Goal: Task Accomplishment & Management: Manage account settings

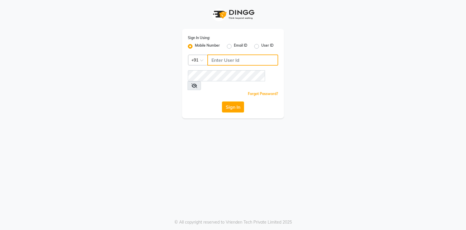
click at [229, 59] on input "Username" at bounding box center [243, 60] width 71 height 11
type input "8264392900"
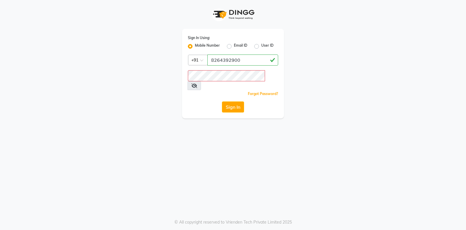
click at [201, 81] on span at bounding box center [194, 85] width 13 height 9
click at [197, 83] on icon at bounding box center [195, 85] width 6 height 5
click at [224, 101] on button "Sign In" at bounding box center [233, 106] width 22 height 11
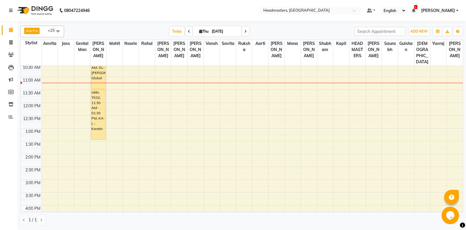
scroll to position [92, 0]
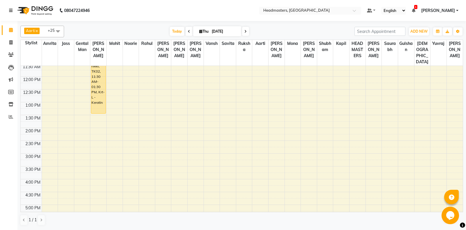
click at [13, 11] on link at bounding box center [12, 10] width 6 height 16
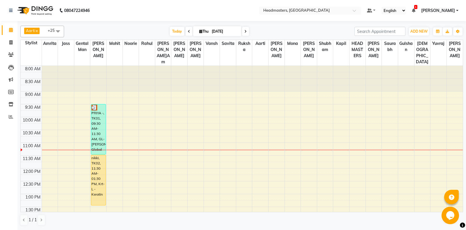
scroll to position [31, 0]
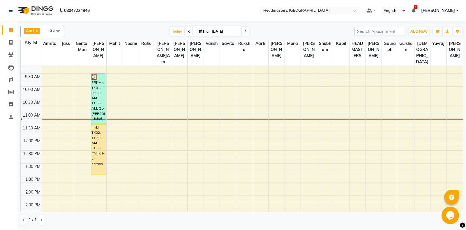
click at [186, 31] on span at bounding box center [189, 31] width 7 height 9
type input "[DATE]"
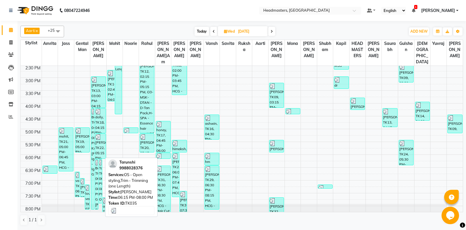
scroll to position [149, 0]
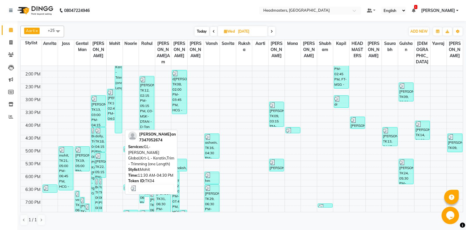
click at [119, 101] on div "gagan, TK04, 11:30 AM-04:30 PM, GL-igora - Igora Global,Krt-L - Keratin,Trim - …" at bounding box center [118, 69] width 7 height 127
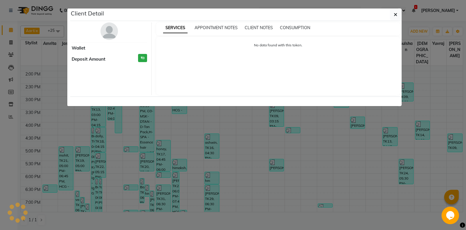
select select "3"
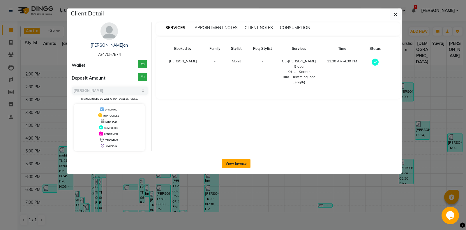
click at [233, 164] on button "View Invoice" at bounding box center [236, 163] width 29 height 9
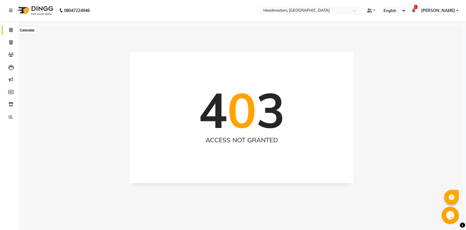
click at [13, 32] on span at bounding box center [11, 30] width 10 height 7
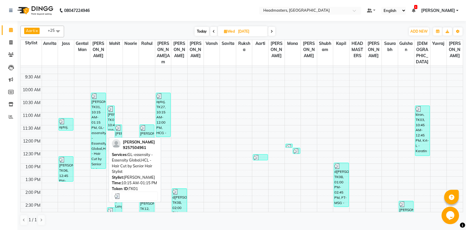
scroll to position [31, 0]
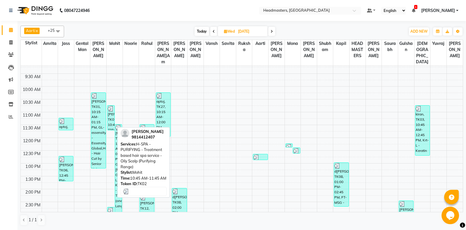
click at [108, 107] on img at bounding box center [111, 109] width 6 height 6
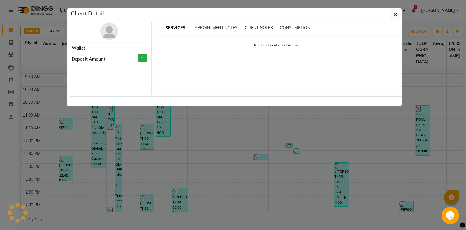
select select "3"
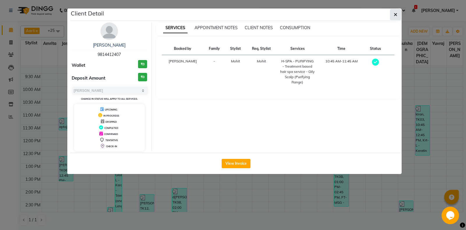
click at [396, 15] on icon "button" at bounding box center [395, 14] width 3 height 5
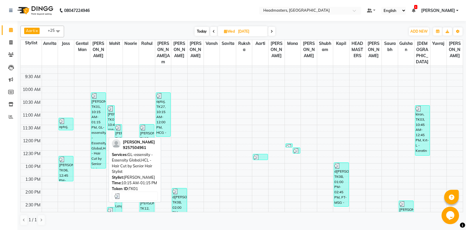
click at [101, 104] on div "sukhman, TK01, 10:15 AM-01:15 PM, GL-essensity - Essensity Global,HCL - Hair Cu…" at bounding box center [98, 131] width 14 height 76
select select "3"
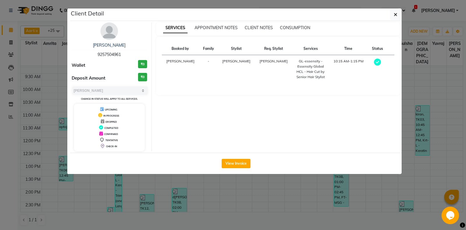
drag, startPoint x: 123, startPoint y: 53, endPoint x: 73, endPoint y: 57, distance: 50.4
click at [73, 57] on div "sukhman 9257504961" at bounding box center [110, 49] width 76 height 15
copy span "9257504961"
click at [395, 18] on button "button" at bounding box center [395, 14] width 11 height 11
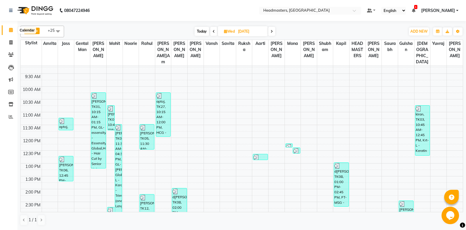
click at [13, 29] on span at bounding box center [11, 30] width 10 height 7
click at [273, 30] on span at bounding box center [271, 31] width 7 height 9
type input "04-09-2025"
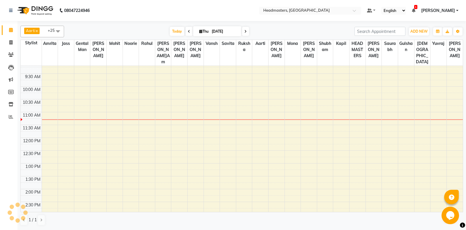
scroll to position [77, 0]
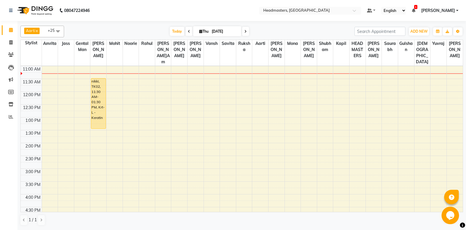
click at [273, 102] on div "8:00 AM 8:30 AM 9:00 AM 9:30 AM 10:00 AM 10:30 AM 11:00 AM 11:30 AM 12:00 PM 12…" at bounding box center [242, 168] width 443 height 359
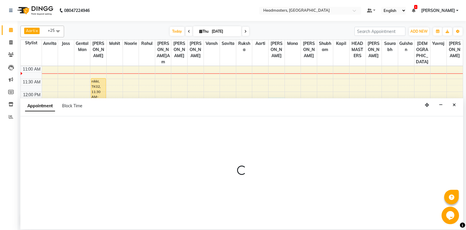
select select "60737"
select select "735"
select select "tentative"
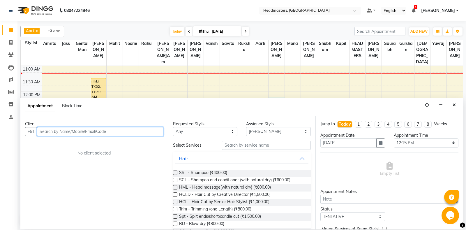
paste input "9257504961"
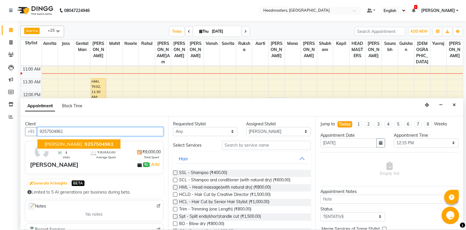
click at [96, 145] on button "sukhman 9257504961" at bounding box center [79, 143] width 83 height 9
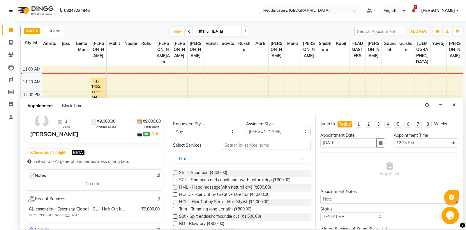
type input "9257504961"
click at [159, 174] on img at bounding box center [159, 175] width 4 height 4
click at [454, 105] on icon "Close" at bounding box center [454, 105] width 3 height 4
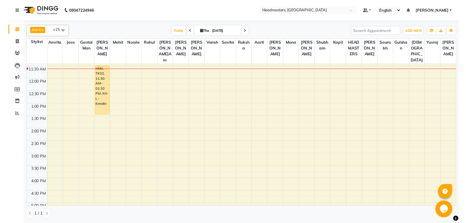
scroll to position [92, 0]
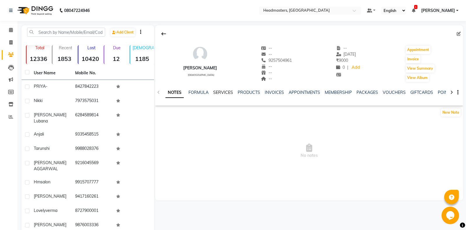
click at [229, 91] on link "SERVICES" at bounding box center [223, 92] width 20 height 5
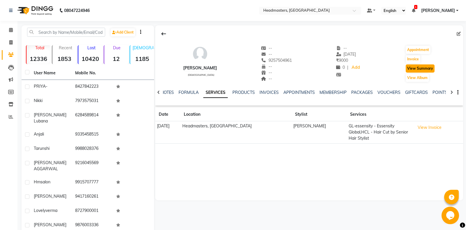
click at [426, 68] on button "View Summary" at bounding box center [420, 68] width 29 height 8
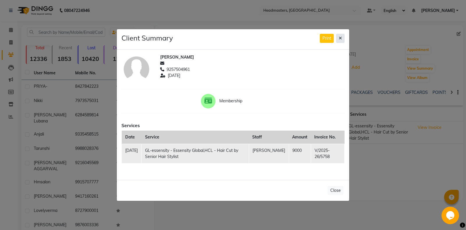
click at [340, 38] on icon at bounding box center [340, 38] width 3 height 4
